Goal: Task Accomplishment & Management: Manage account settings

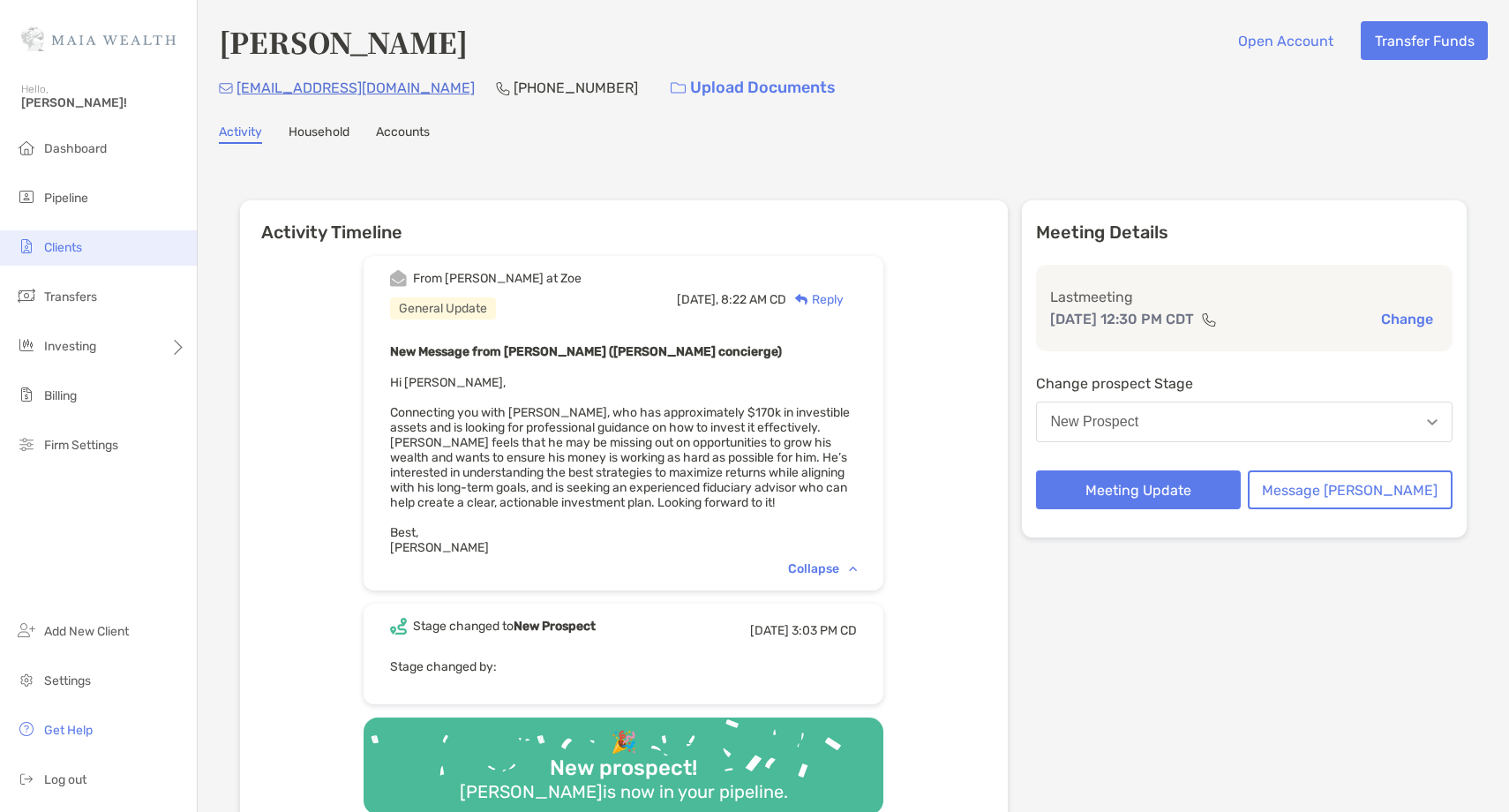
click at [87, 251] on li "Clients" at bounding box center [98, 247] width 197 height 35
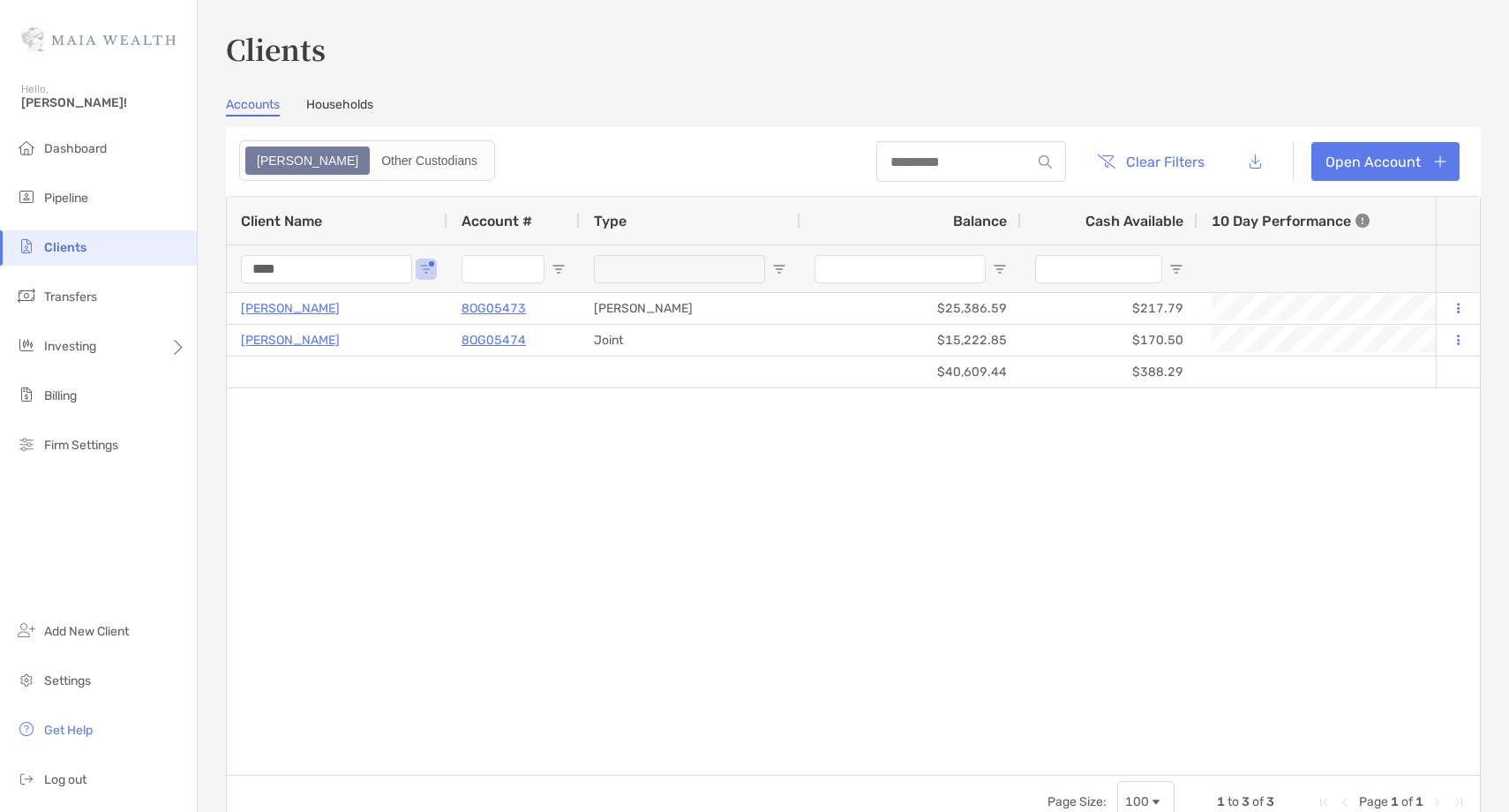
click at [269, 270] on input "****" at bounding box center [325, 269] width 171 height 29
click at [269, 269] on input "****" at bounding box center [325, 269] width 171 height 29
type input "*"
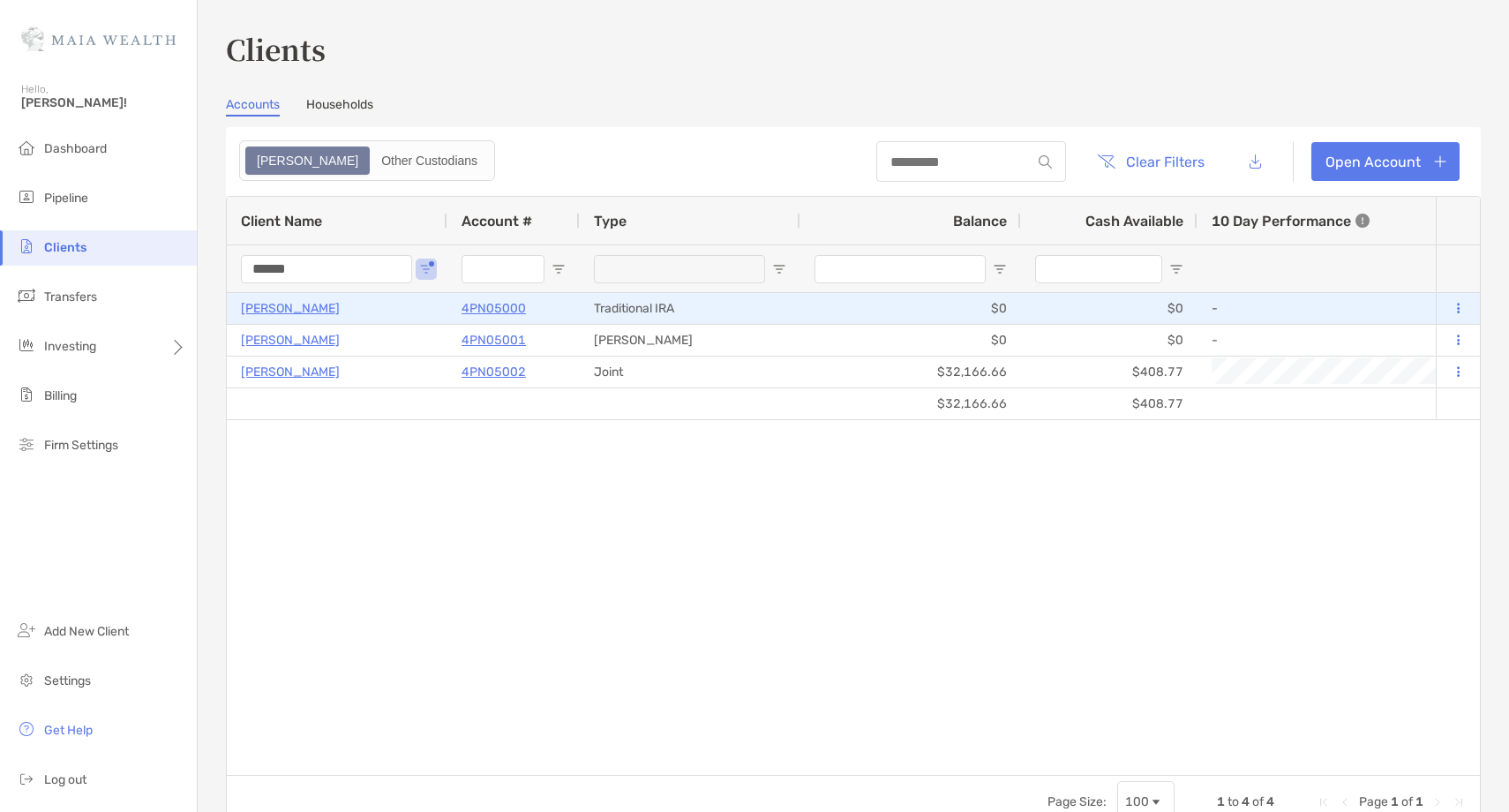
type input "******"
click at [275, 303] on p "Swathi Vemuri" at bounding box center [290, 308] width 99 height 22
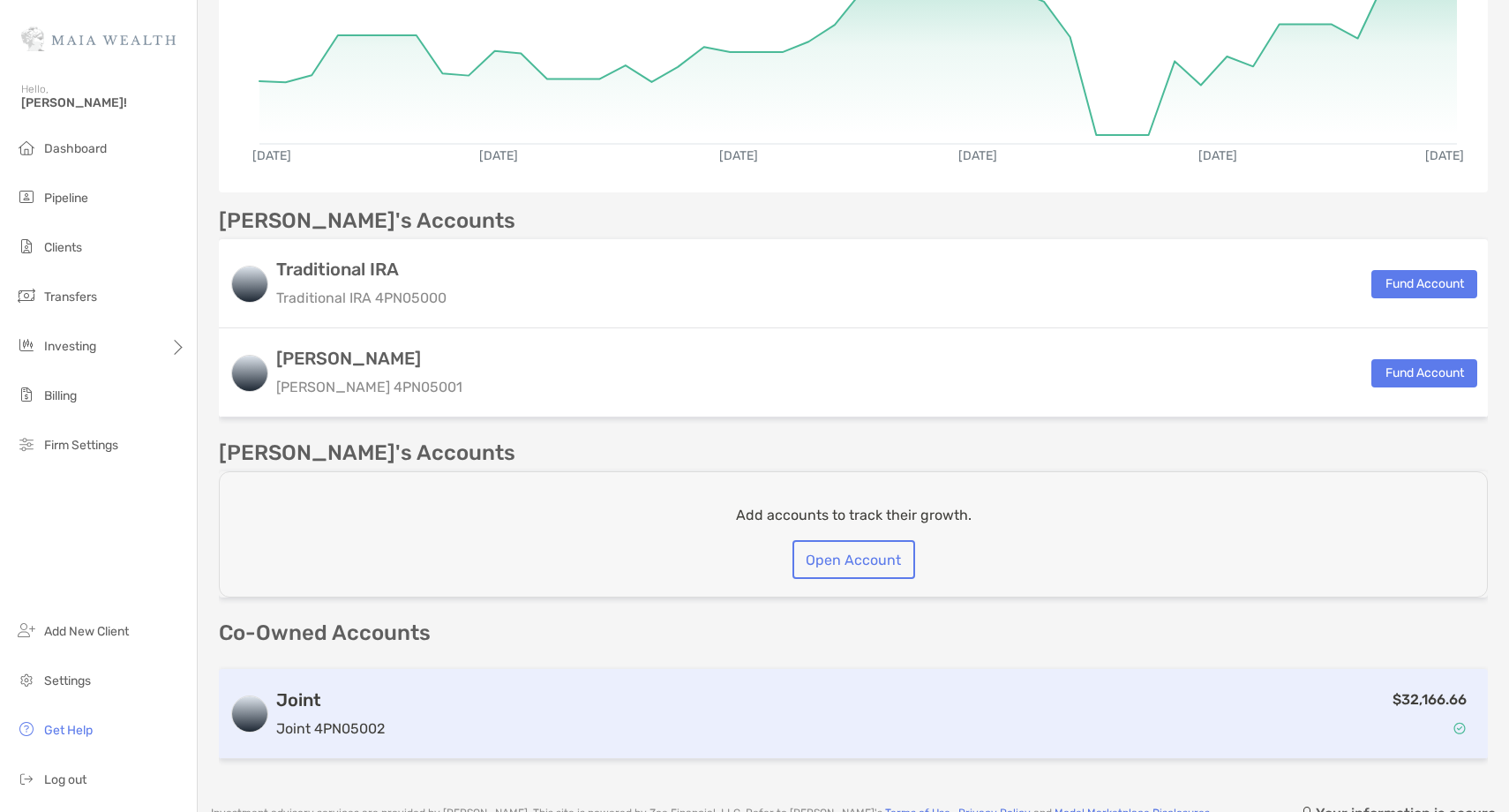
scroll to position [393, 0]
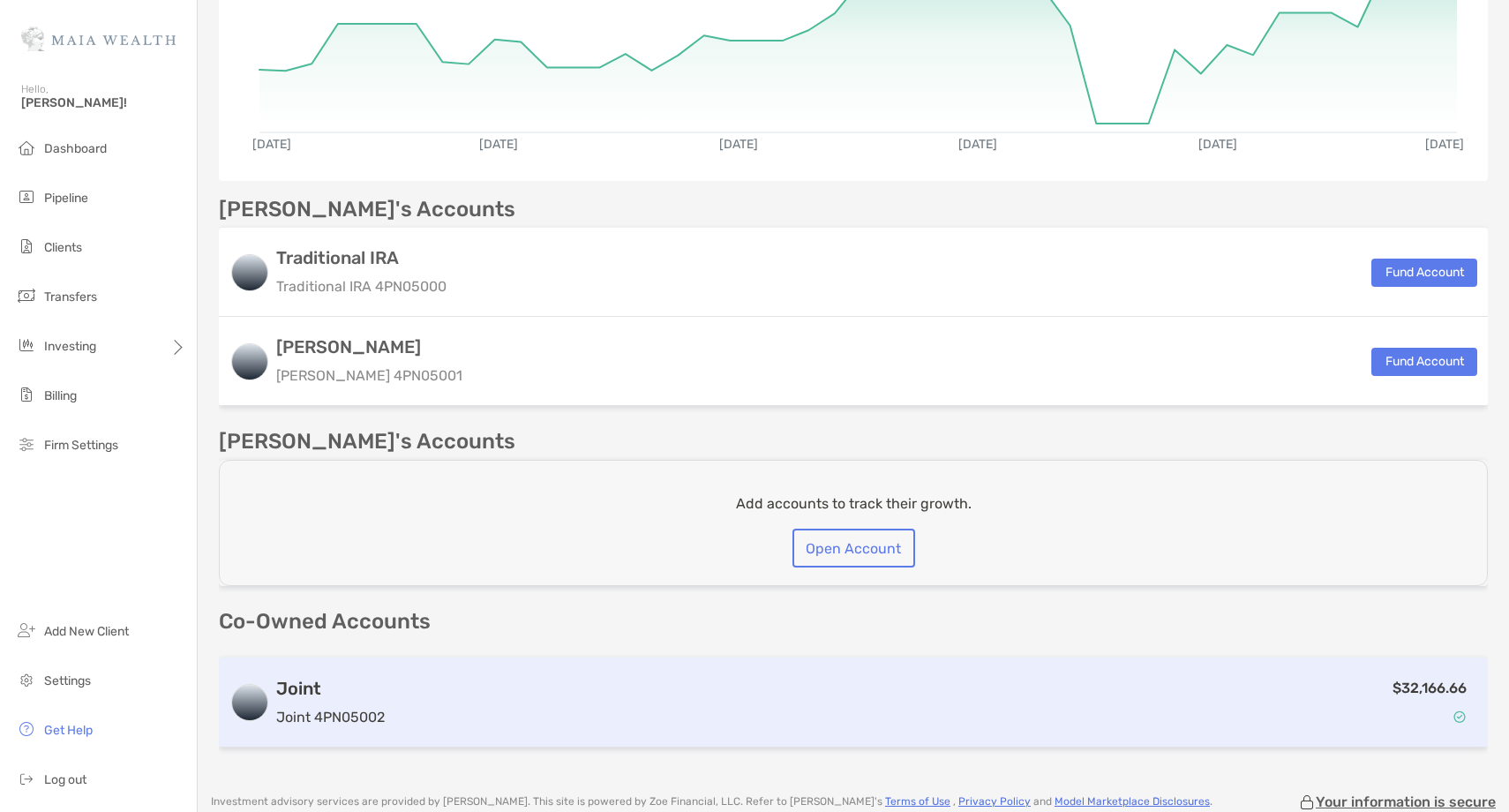
click at [627, 677] on div "$32,166.66" at bounding box center [933, 702] width 1085 height 52
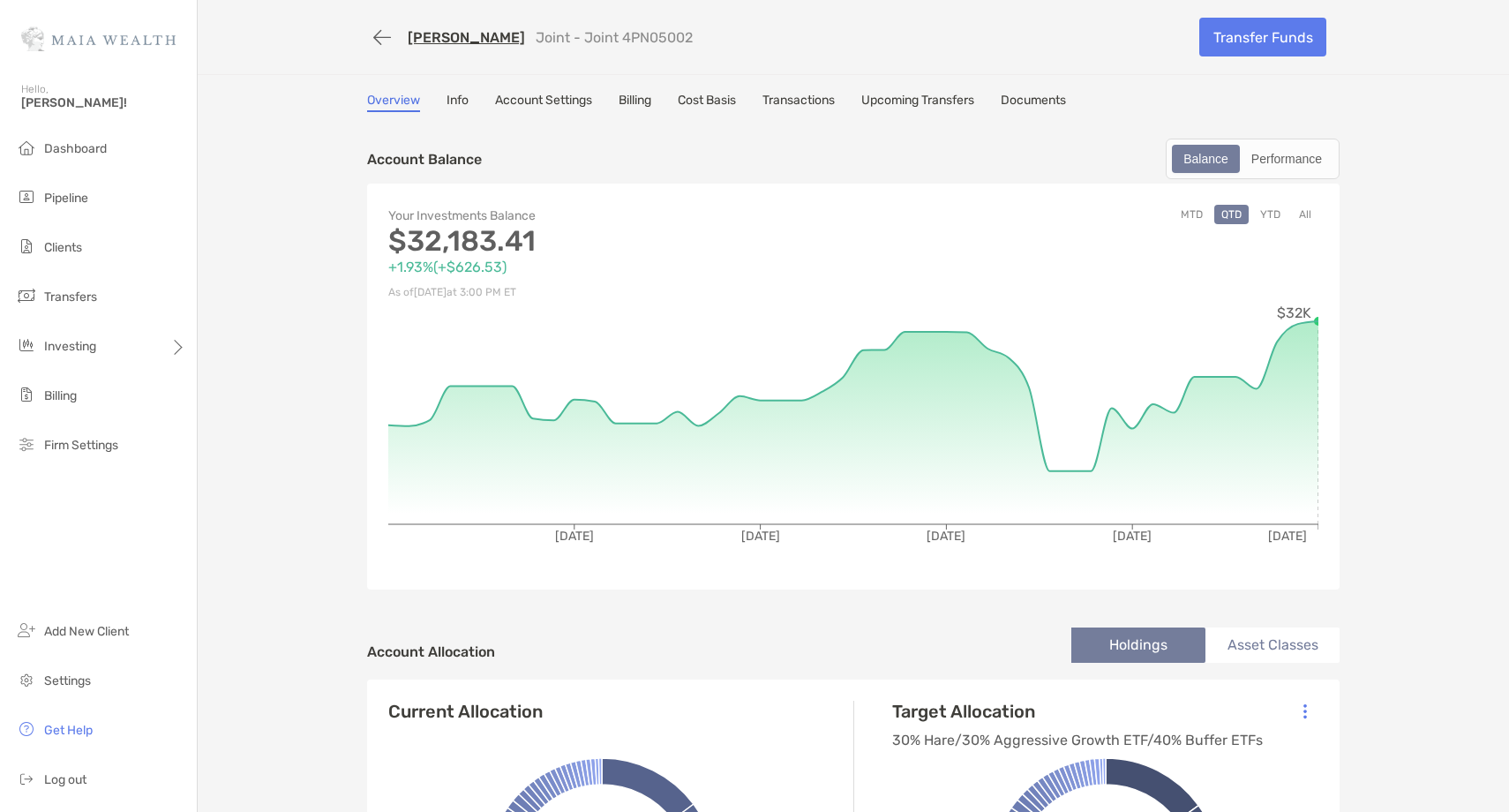
click at [1305, 213] on button "All" at bounding box center [1305, 214] width 27 height 19
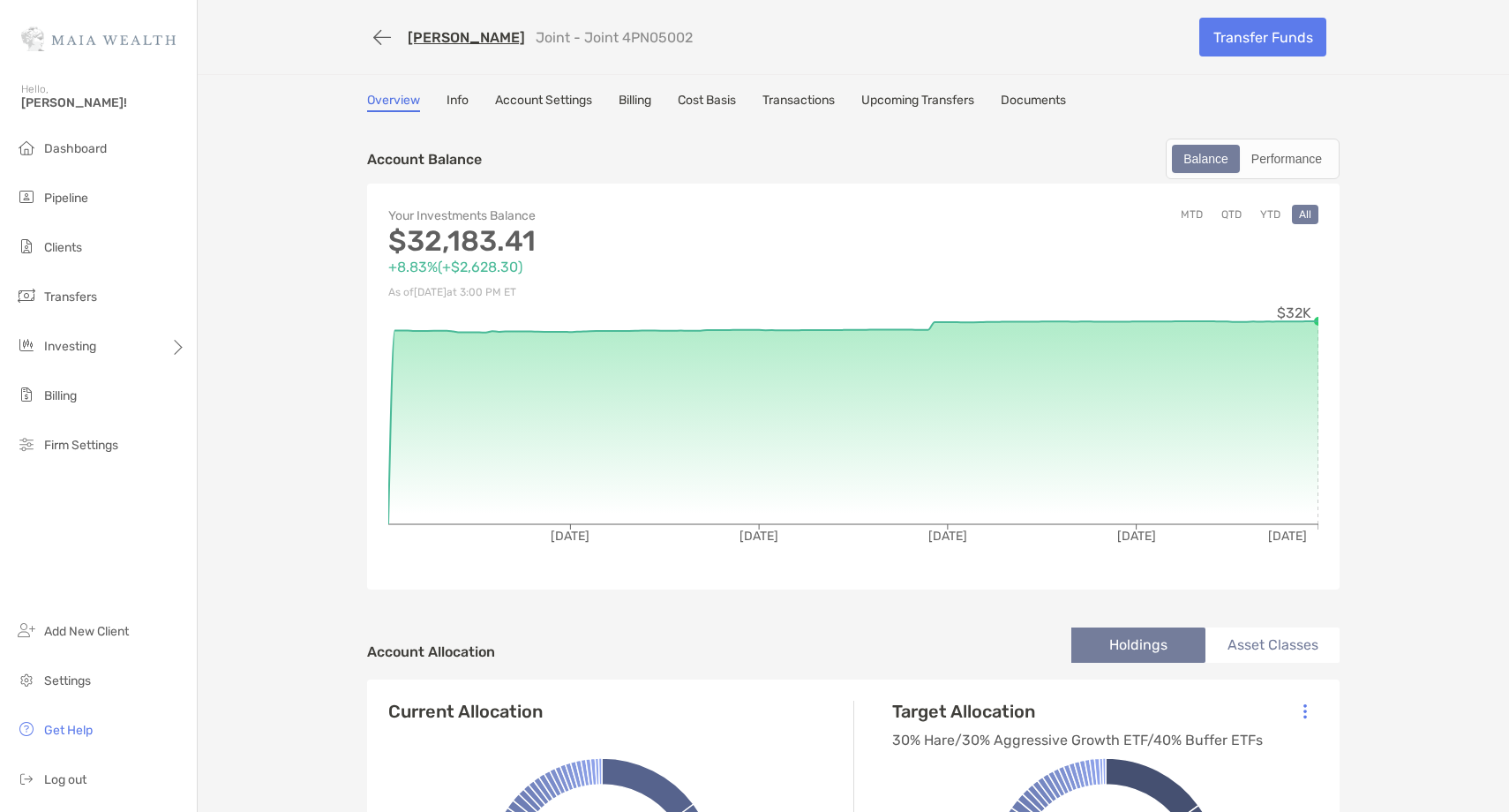
click at [461, 36] on link "Swathi Vemuri" at bounding box center [466, 38] width 117 height 17
click at [1243, 161] on div "Performance" at bounding box center [1287, 158] width 90 height 25
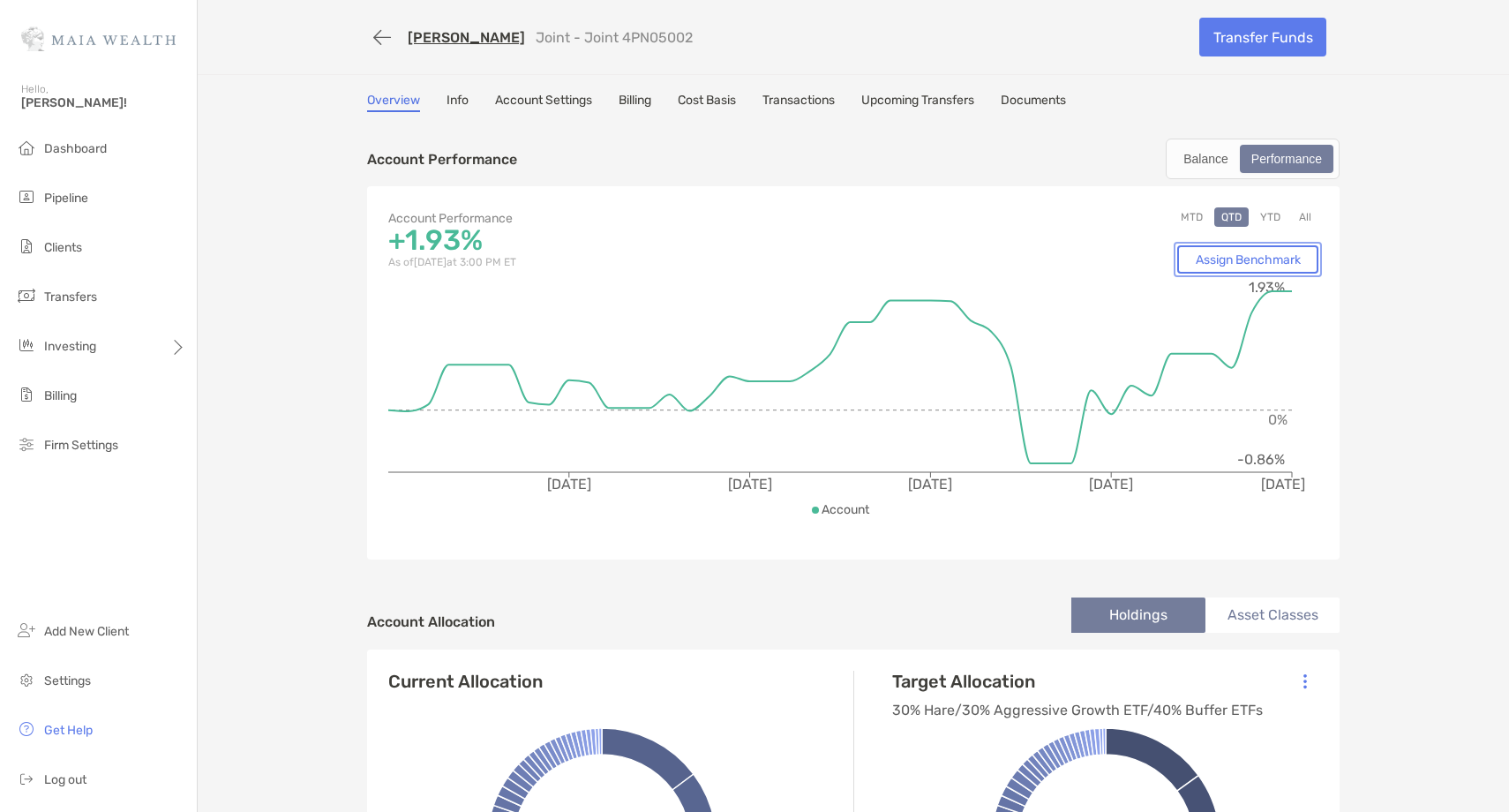
click at [1248, 265] on link "Assign Benchmark" at bounding box center [1247, 260] width 141 height 29
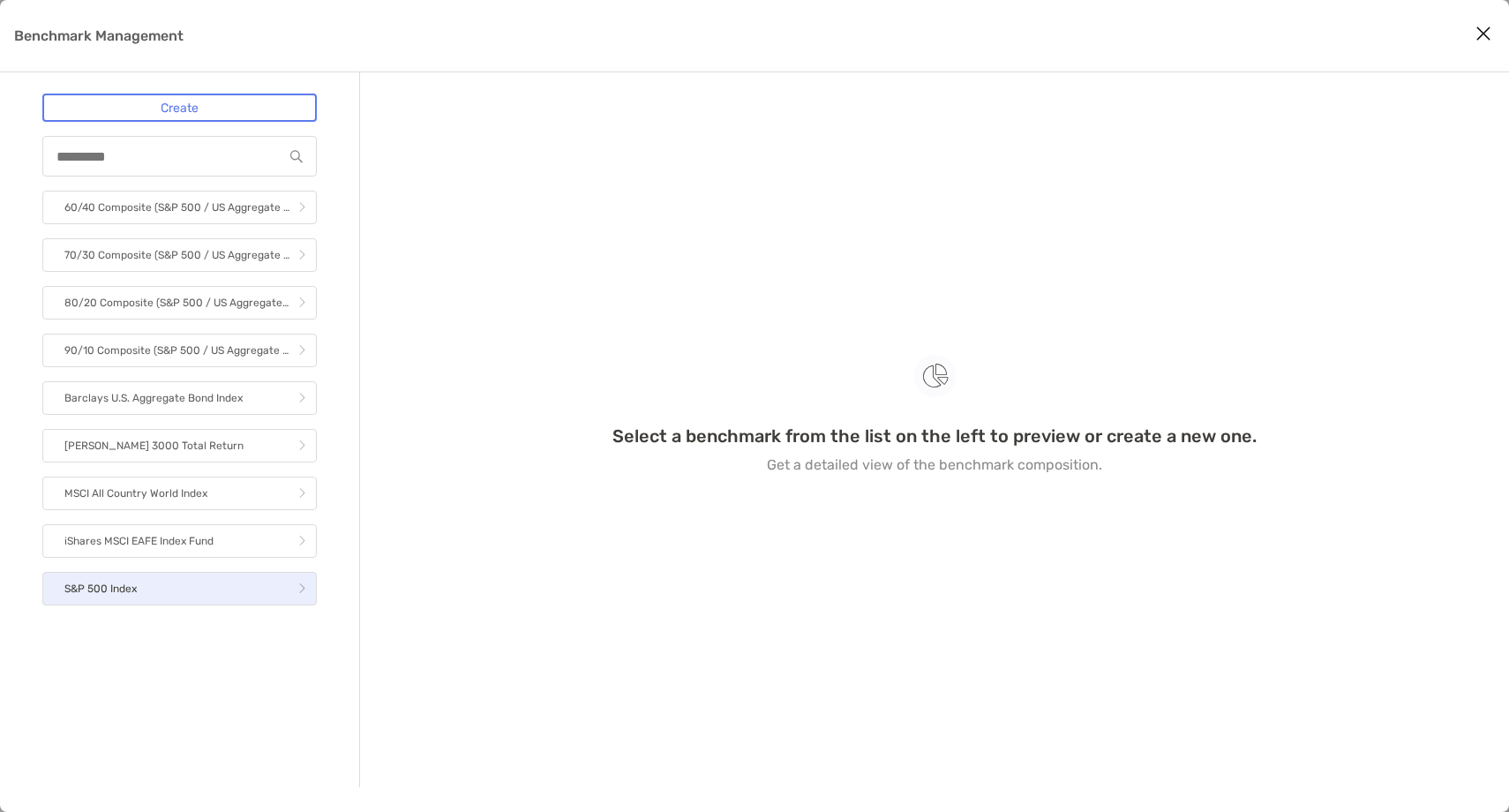
click at [257, 588] on link "S&P 500 Index" at bounding box center [179, 588] width 275 height 33
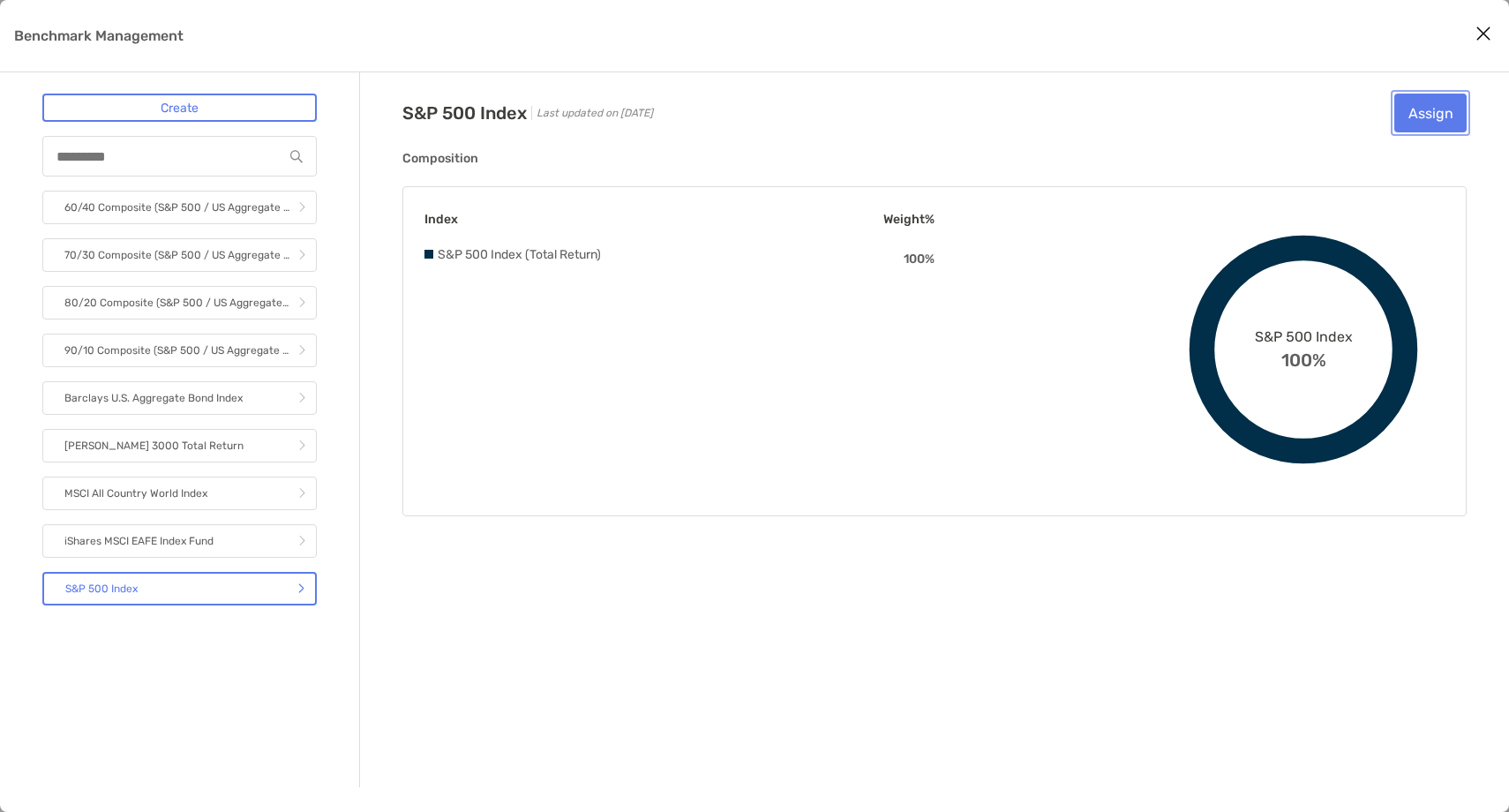
click at [1443, 112] on button "Assign" at bounding box center [1431, 113] width 73 height 39
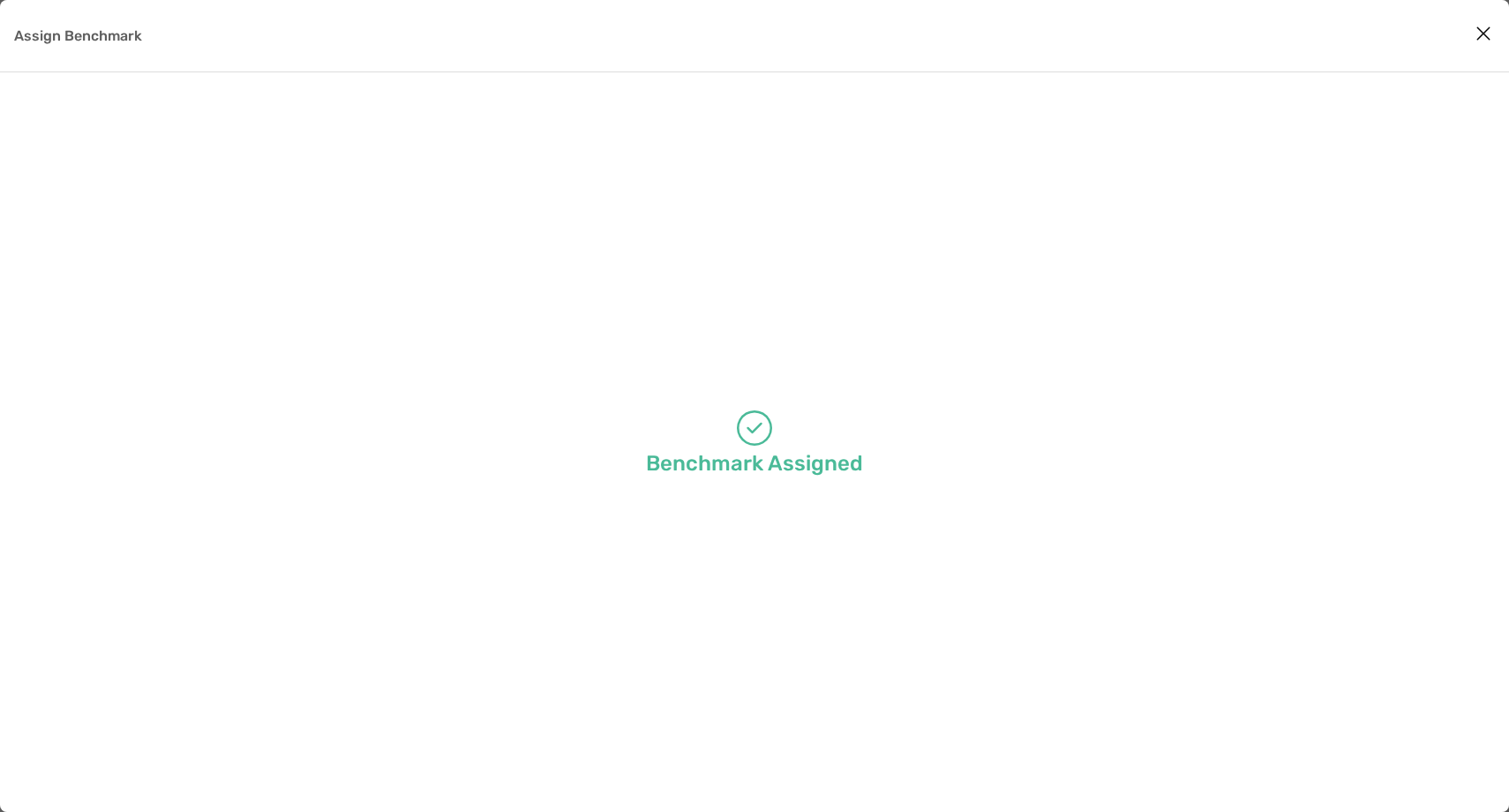
click at [1480, 42] on icon "Close modal" at bounding box center [1483, 33] width 16 height 21
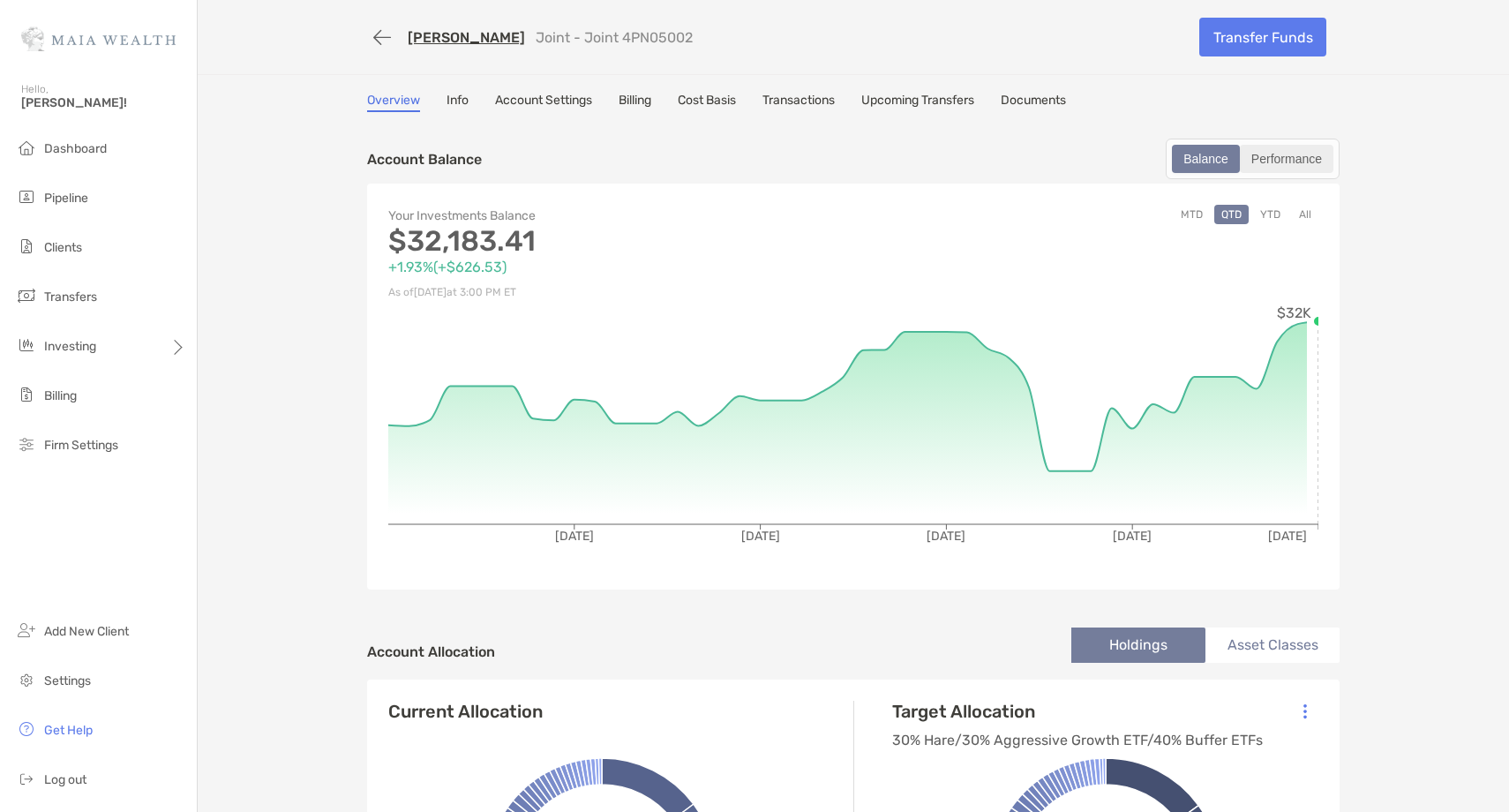
click at [1277, 166] on div "Performance" at bounding box center [1287, 158] width 90 height 25
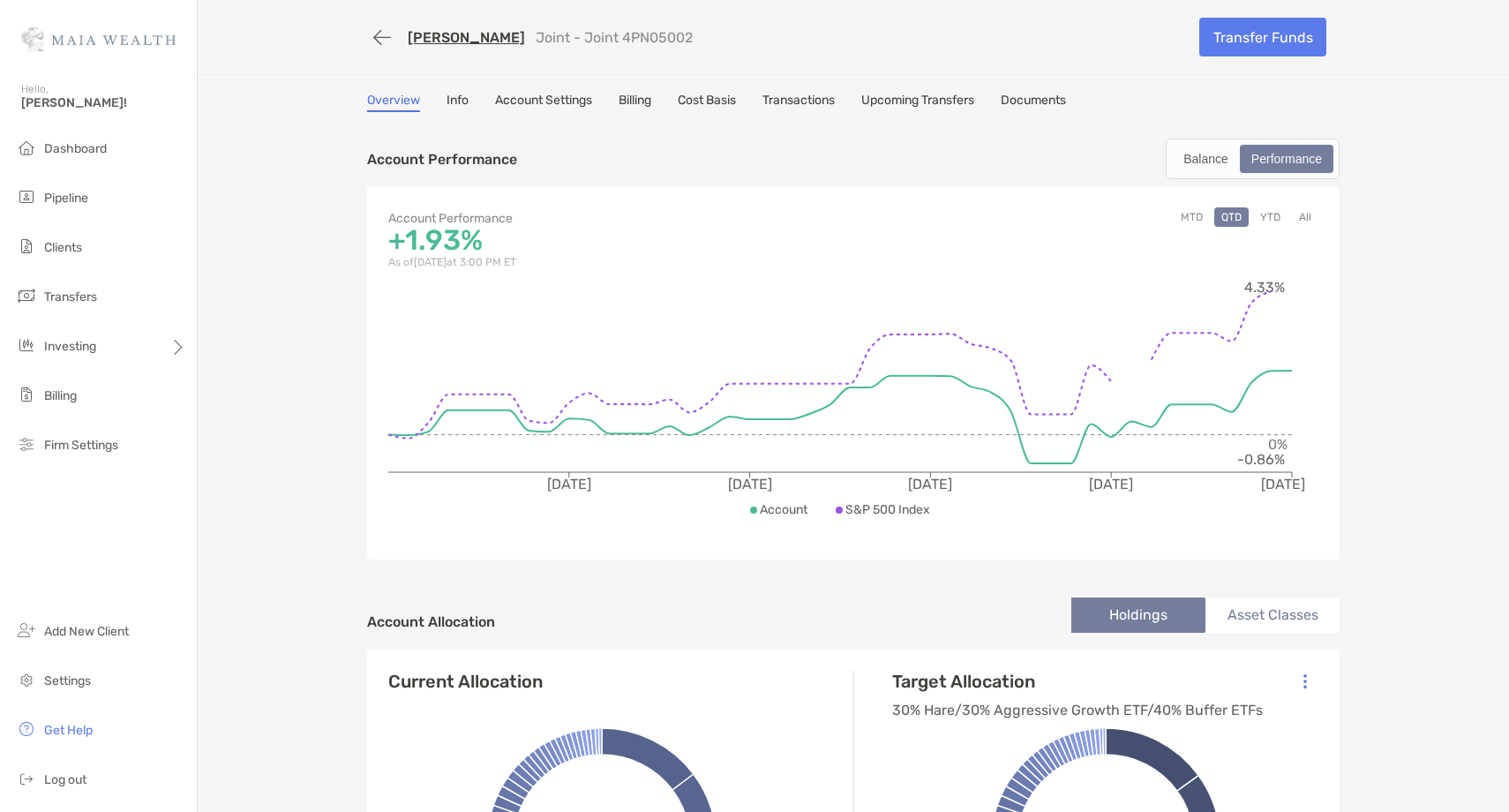
click at [1301, 216] on button "All" at bounding box center [1305, 217] width 27 height 19
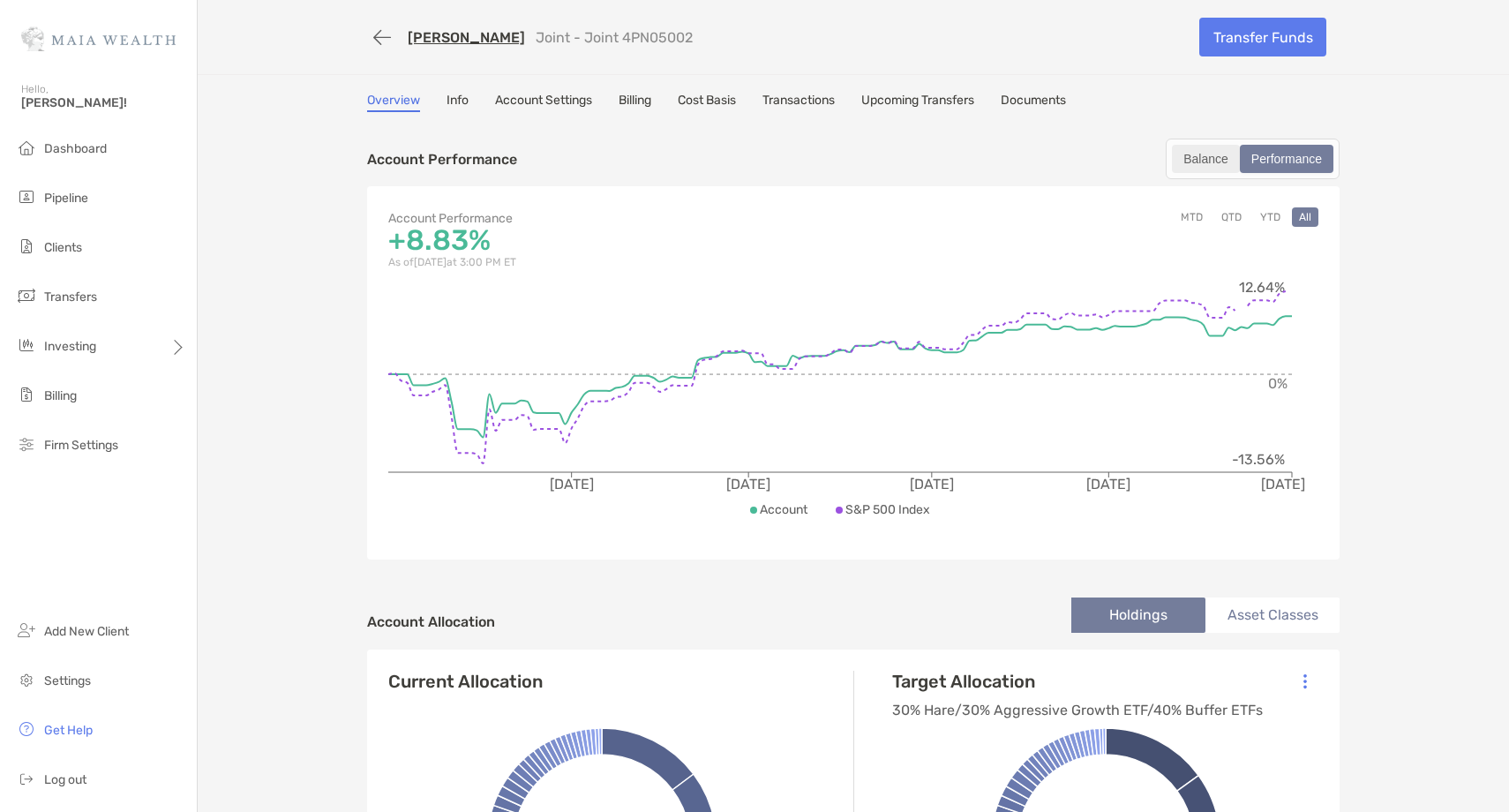
click at [1207, 160] on div "Balance" at bounding box center [1205, 158] width 64 height 25
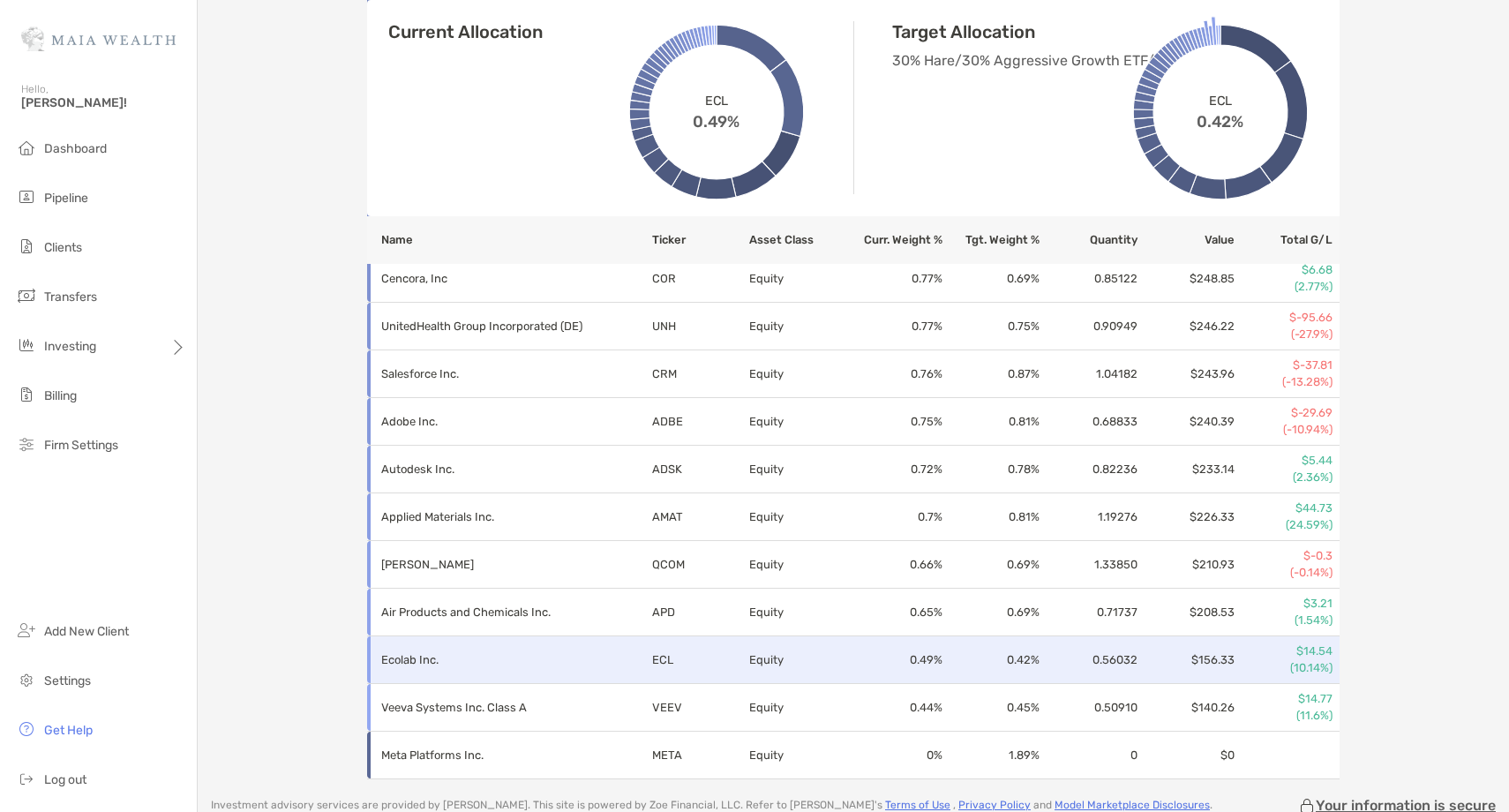
scroll to position [2063, 0]
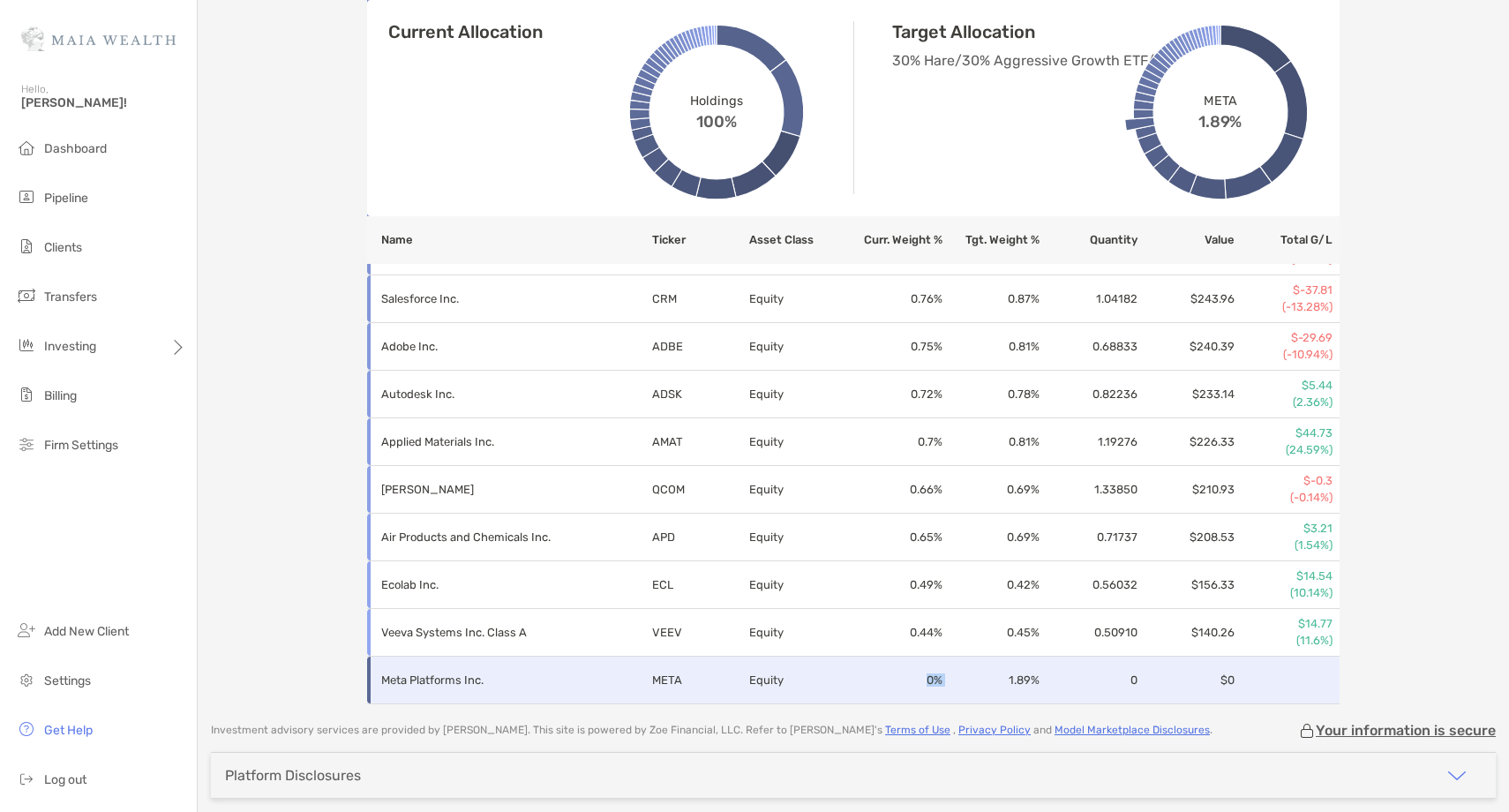
drag, startPoint x: 943, startPoint y: 680, endPoint x: 910, endPoint y: 680, distance: 33.0
click at [910, 680] on tr "Meta Platforms Inc. META Equity 0 % 1.89 % 0 $0" at bounding box center [853, 680] width 973 height 48
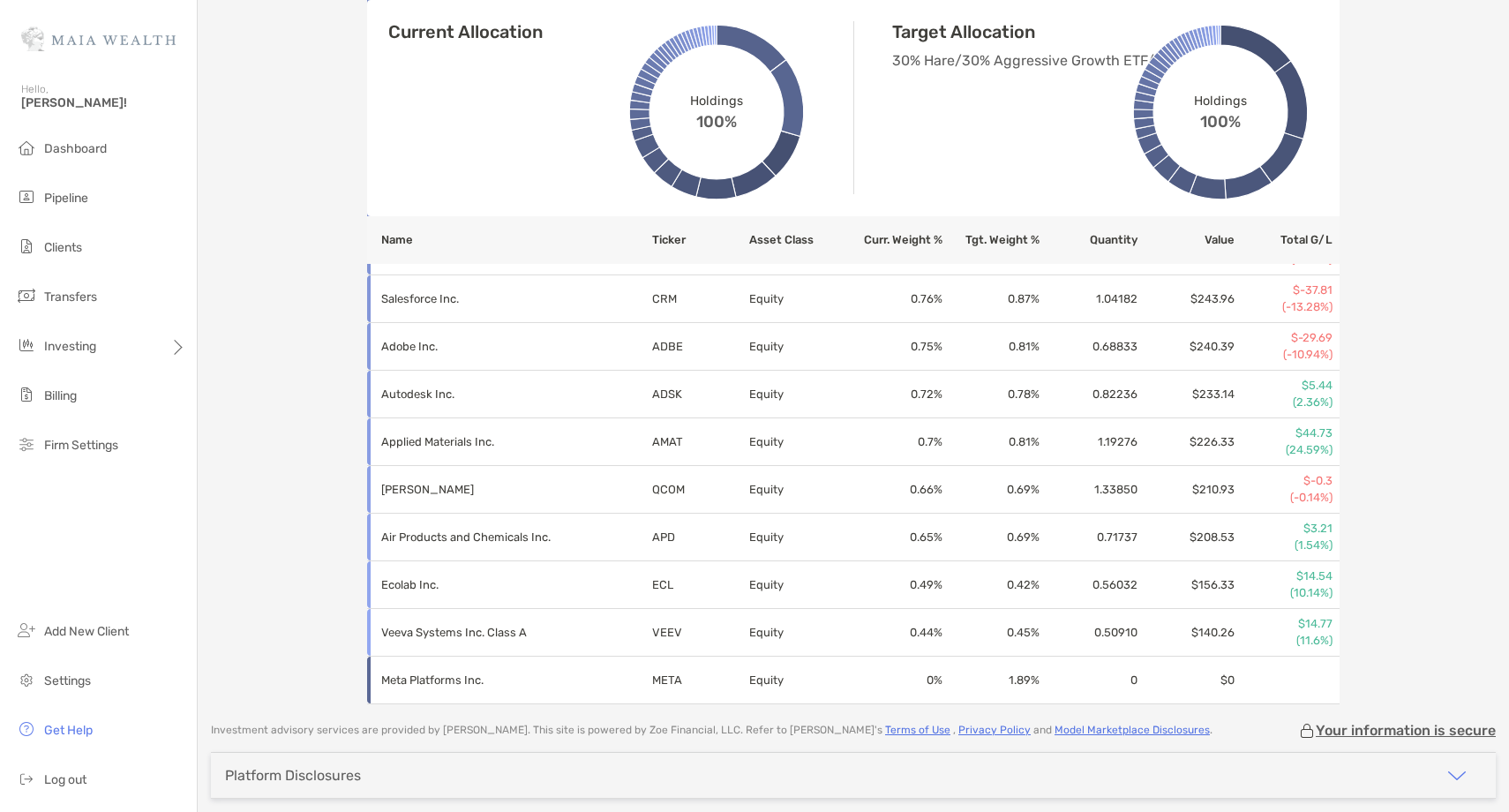
click at [1153, 710] on div "Swathi Vemuri Joint - Joint 4PN05002 Transfer Funds Overview Info Account Setti…" at bounding box center [853, 406] width 1311 height 812
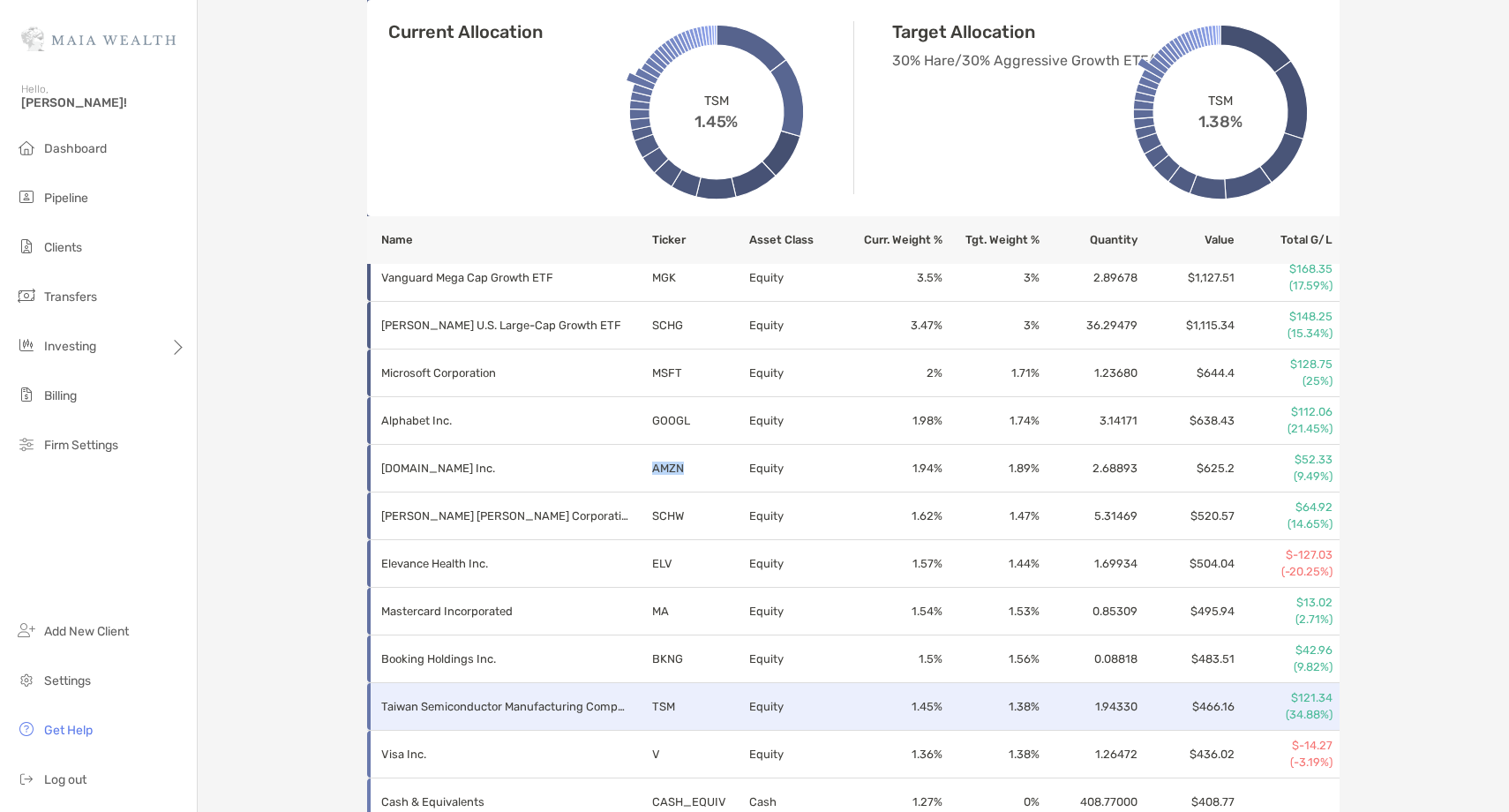
scroll to position [1040, 0]
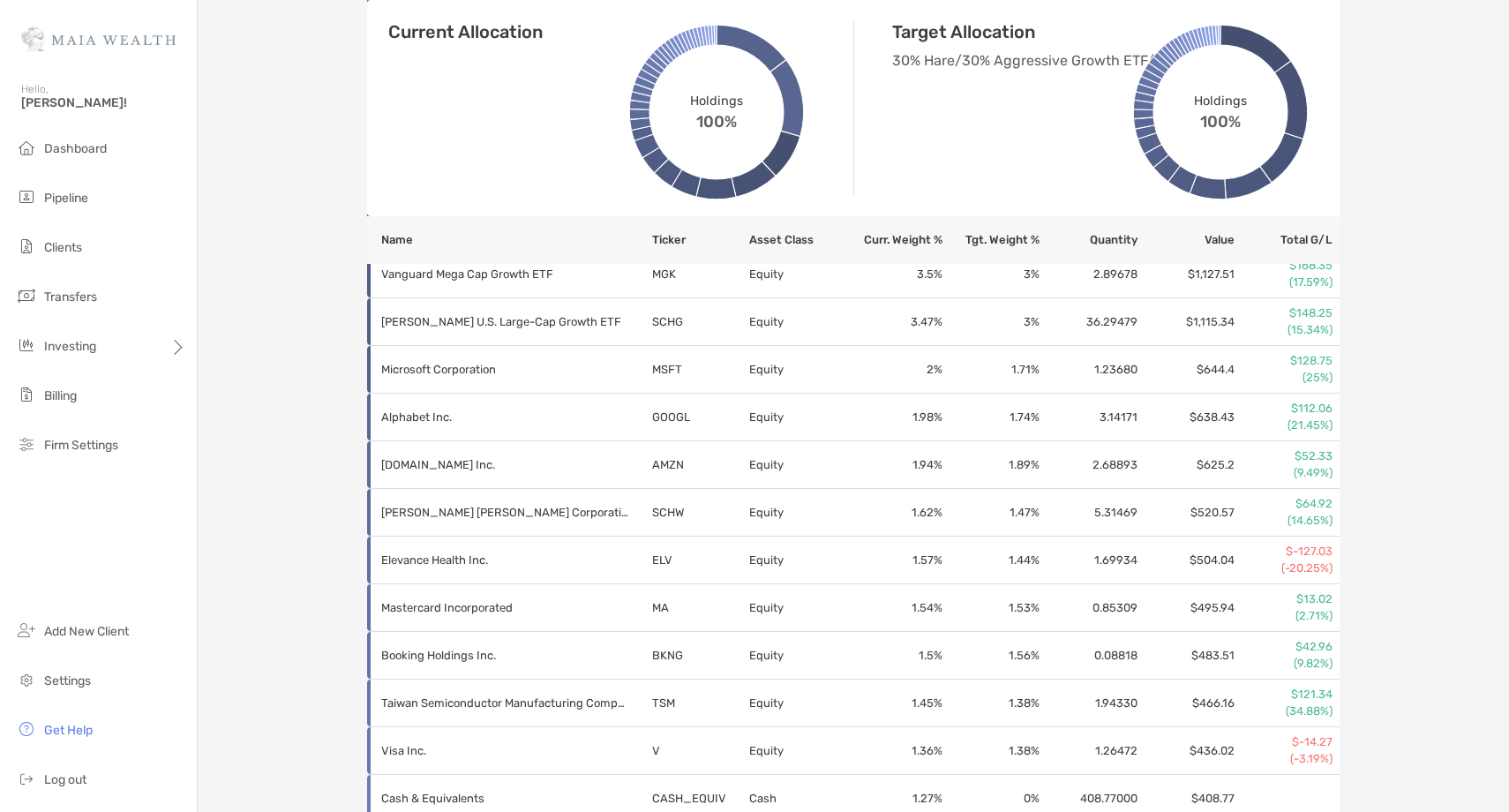
click at [305, 635] on div "Swathi Vemuri Joint - Joint 4PN05002 Transfer Funds Overview Info Account Setti…" at bounding box center [853, 344] width 1311 height 2767
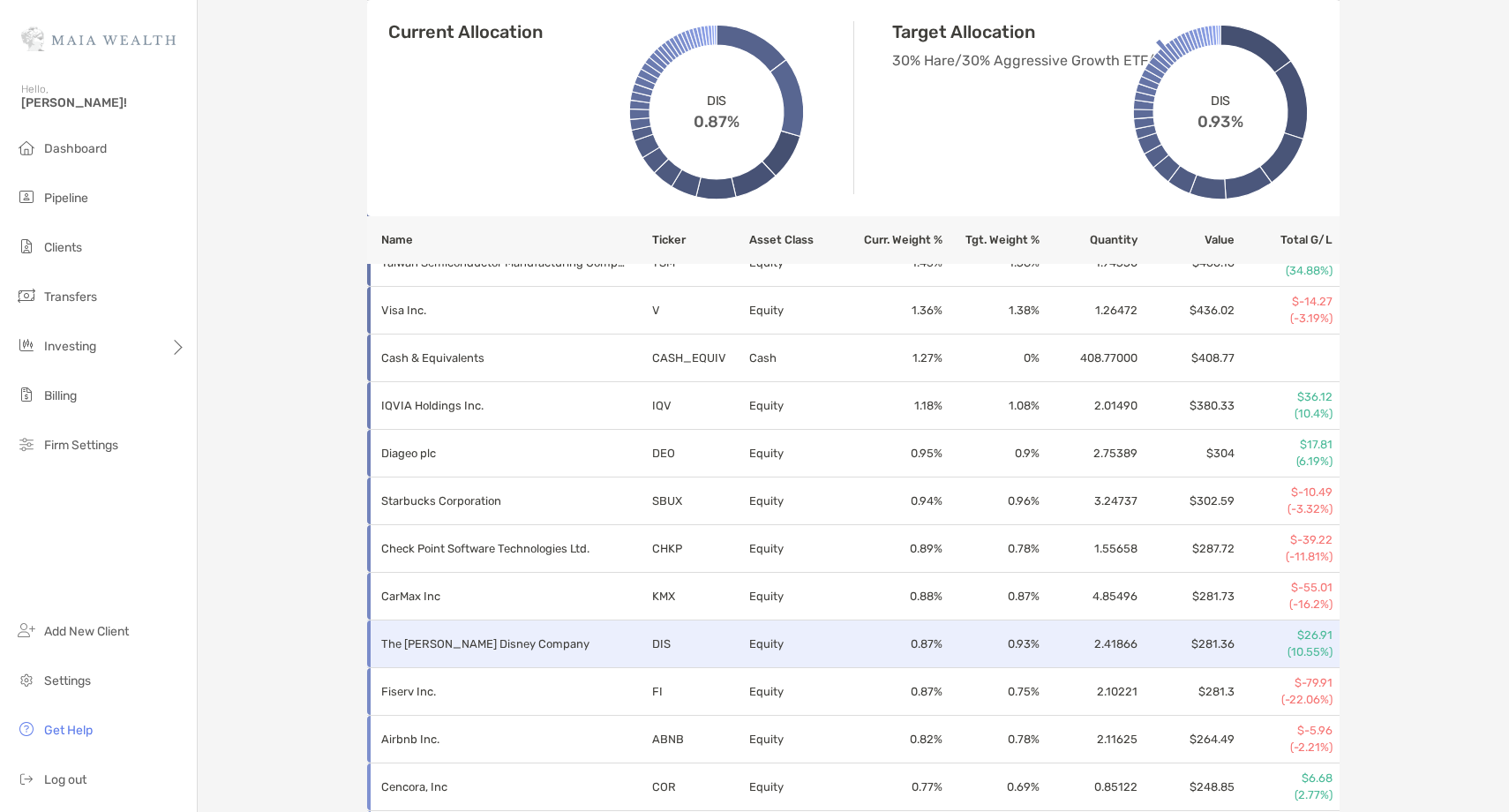
scroll to position [1473, 0]
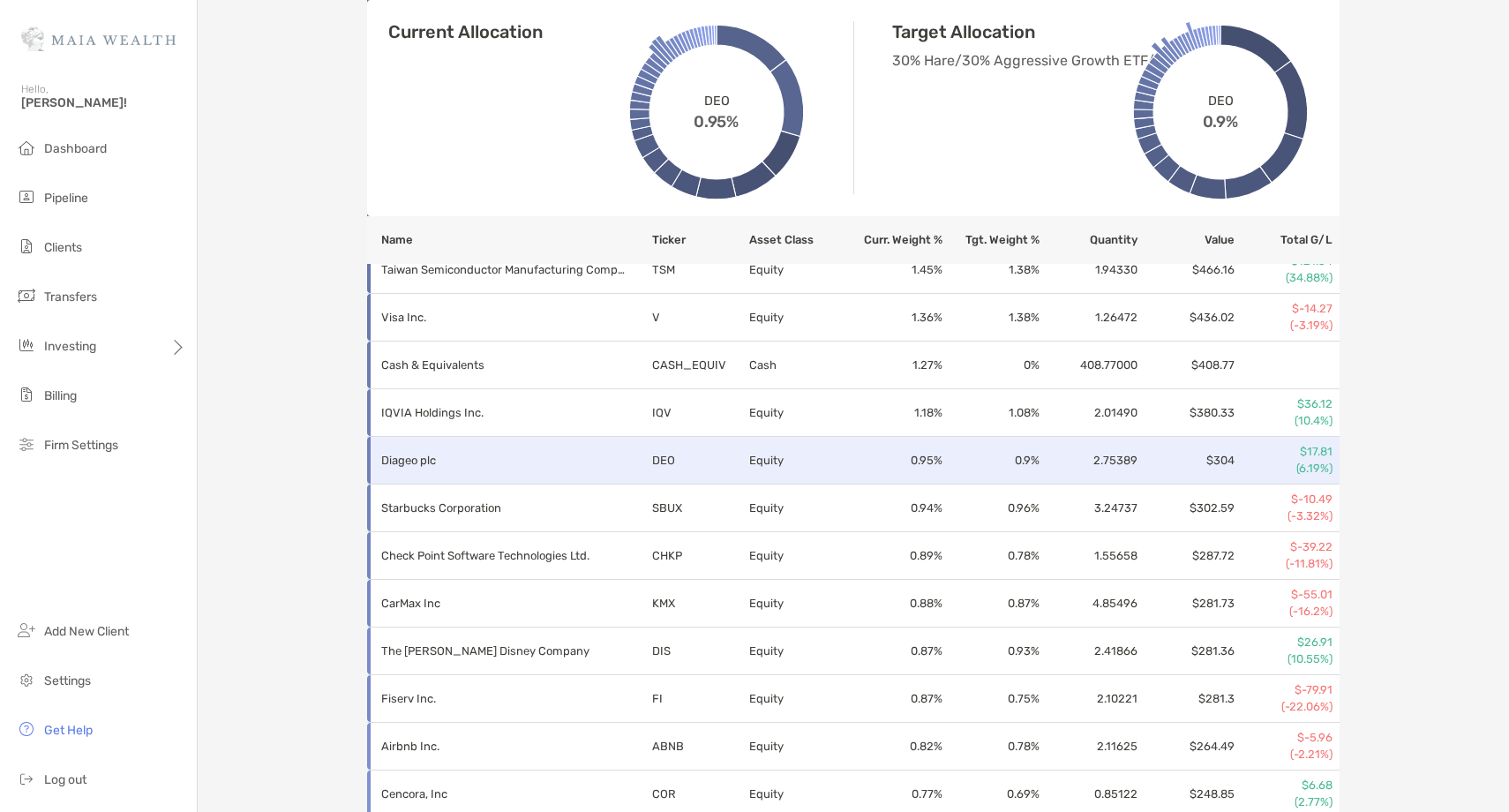
click at [667, 457] on td "DEO" at bounding box center [700, 461] width 97 height 48
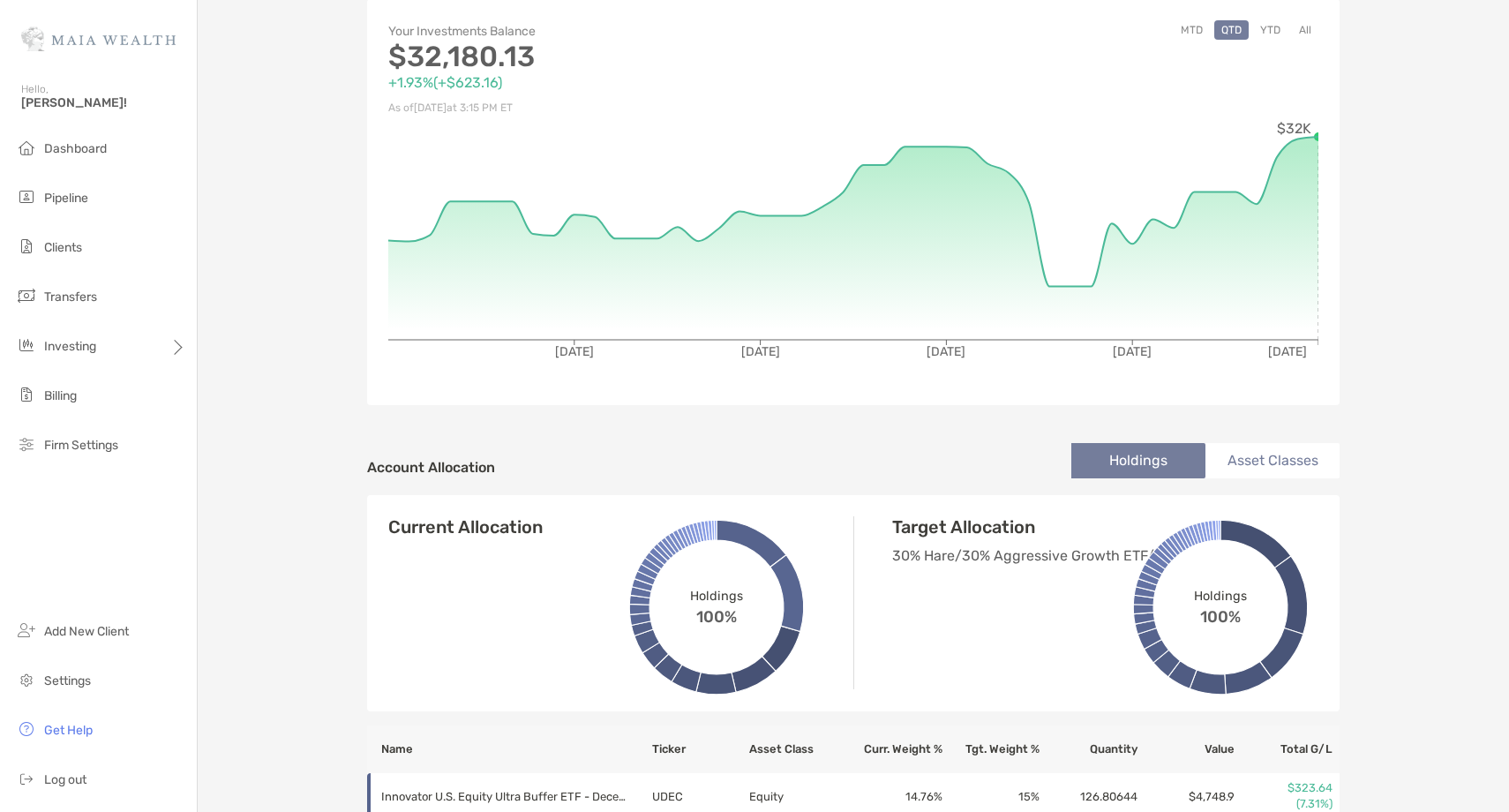
scroll to position [0, 0]
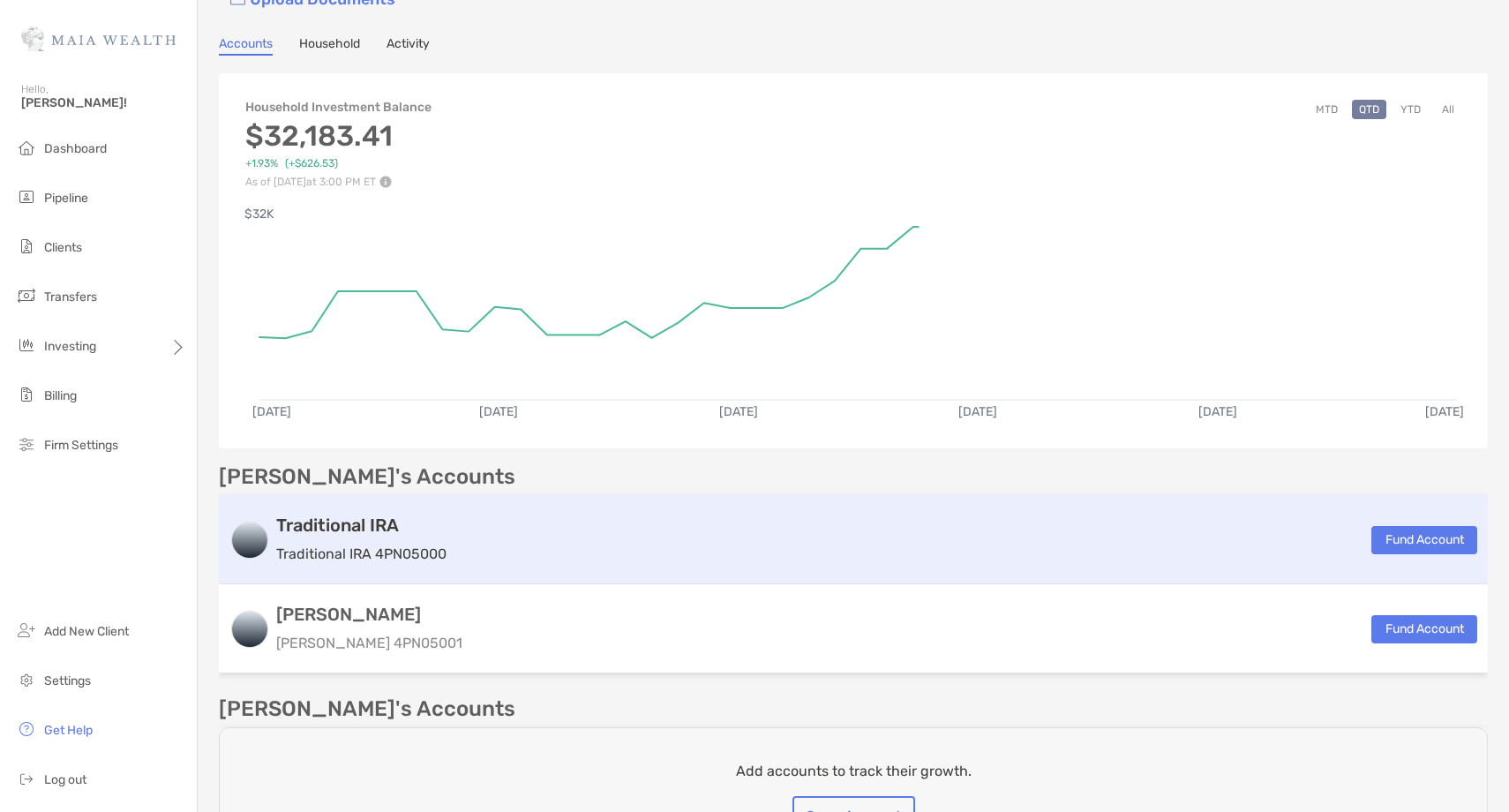
scroll to position [125, 0]
